Goal: Transaction & Acquisition: Purchase product/service

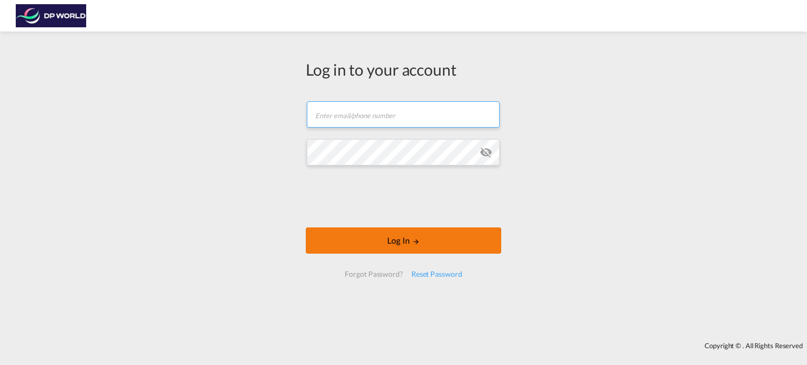
type input "[PERSON_NAME][EMAIL_ADDRESS][DOMAIN_NAME]"
click at [406, 236] on button "Log In" at bounding box center [403, 240] width 195 height 26
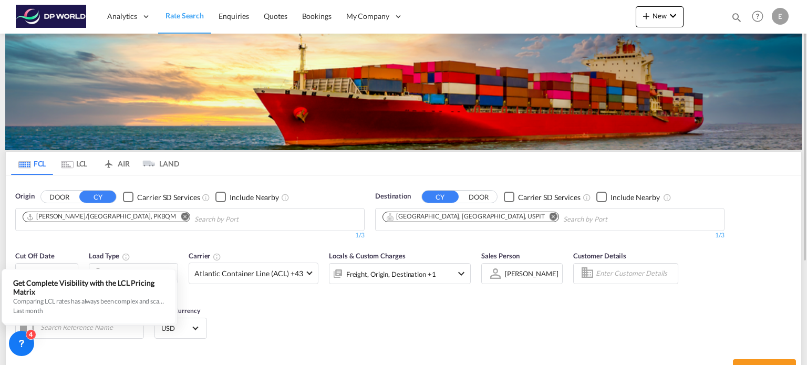
click at [181, 216] on md-icon "Remove" at bounding box center [185, 217] width 8 height 8
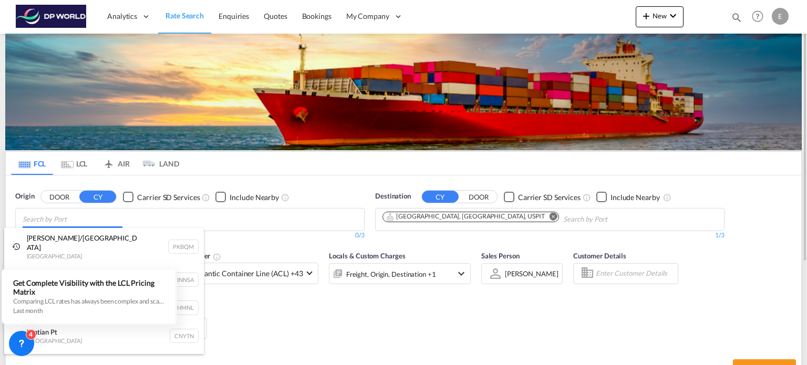
click at [149, 216] on body "Analytics Reports Dashboard Rate Search Enquiries Quotes Bookings" at bounding box center [403, 182] width 807 height 365
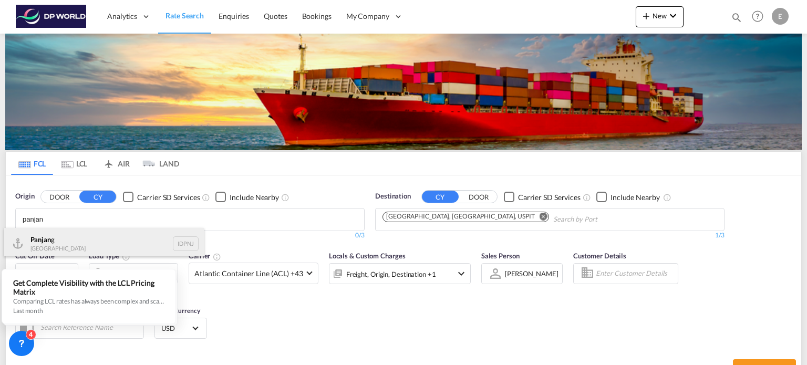
type input "panjan"
click at [47, 247] on div "Panjan g Indonesia IDPNJ" at bounding box center [104, 244] width 200 height 32
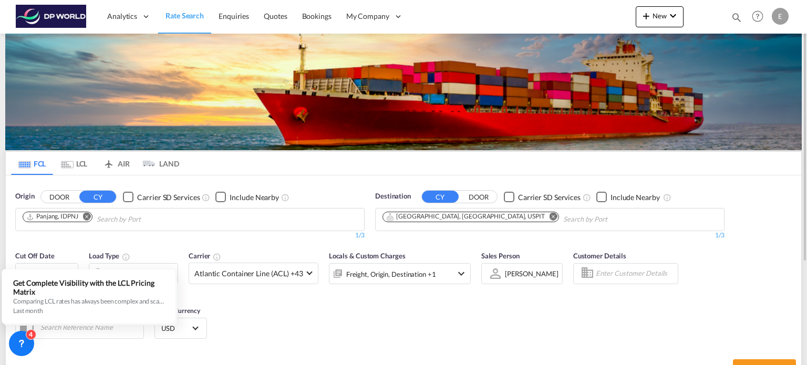
click at [549, 215] on md-icon "Remove" at bounding box center [553, 217] width 8 height 8
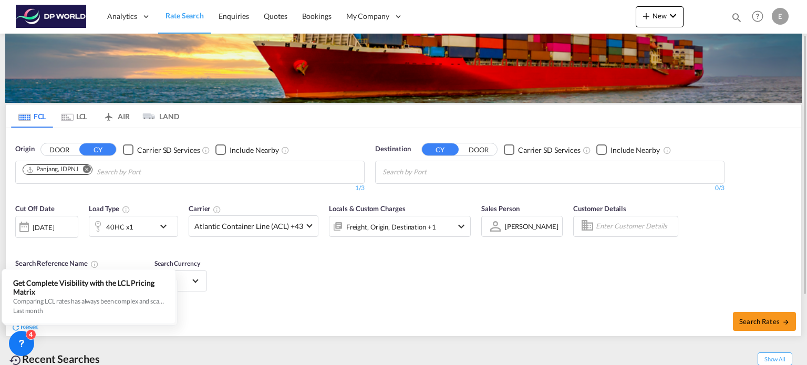
click at [414, 172] on body "Analytics Reports Dashboard Rate Search Enquiries Quotes Bookings" at bounding box center [403, 182] width 807 height 365
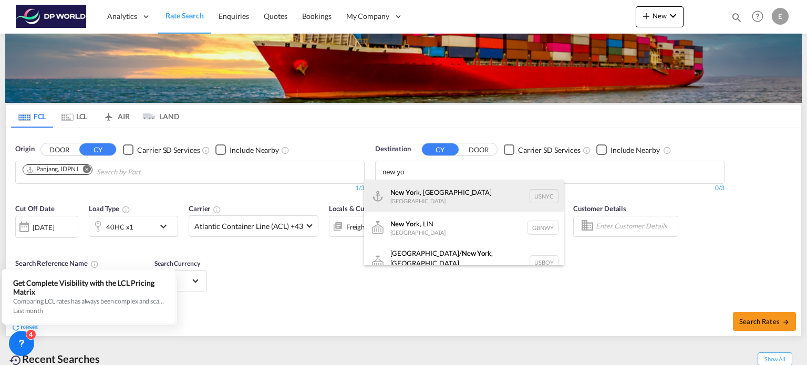
type input "new yo"
click at [417, 190] on div "New Yo rk, [GEOGRAPHIC_DATA] [GEOGRAPHIC_DATA] USNYC" at bounding box center [464, 196] width 200 height 32
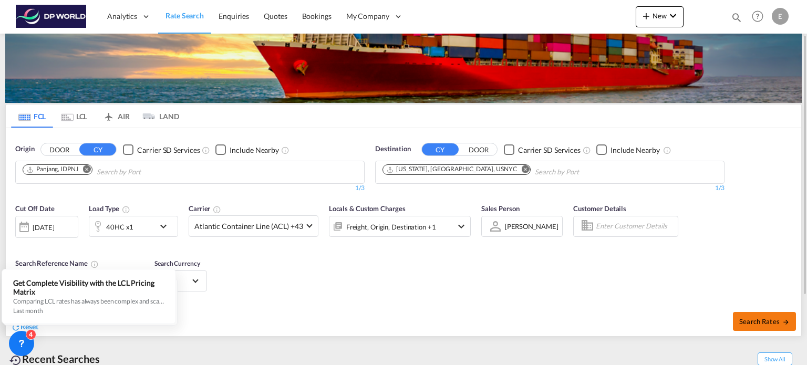
click at [757, 321] on span "Search Rates" at bounding box center [764, 321] width 50 height 8
type input "IDPNJ to USNYC / [DATE]"
